Goal: Contribute content: Add original content to the website for others to see

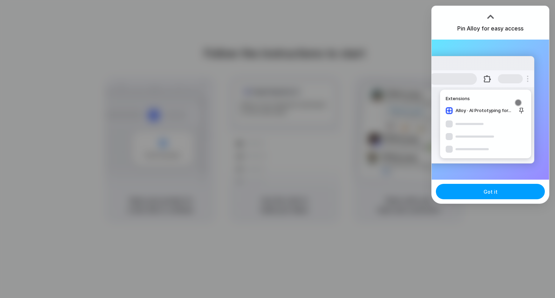
click at [508, 193] on button "Got it" at bounding box center [490, 191] width 109 height 15
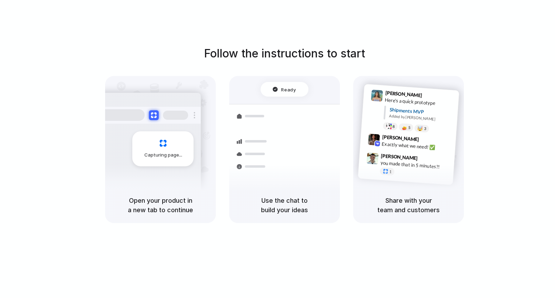
click at [279, 251] on div "Follow the instructions to start Capturing page Open your product in a new tab …" at bounding box center [284, 156] width 569 height 312
